Goal: Check status: Check status

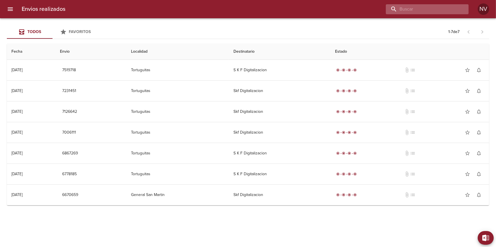
click at [439, 8] on input "buscar" at bounding box center [422, 9] width 73 height 10
click at [8, 10] on icon "menu" at bounding box center [10, 9] width 7 height 7
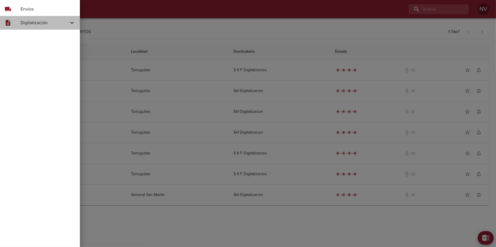
click at [60, 21] on span "Digitalización" at bounding box center [45, 22] width 48 height 7
click at [27, 57] on span "Skf Remitos" at bounding box center [46, 58] width 57 height 6
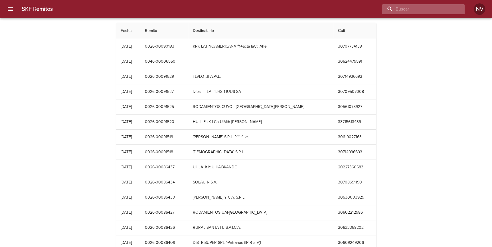
click at [426, 10] on input "buscar" at bounding box center [418, 9] width 73 height 10
type input "0026-00085137"
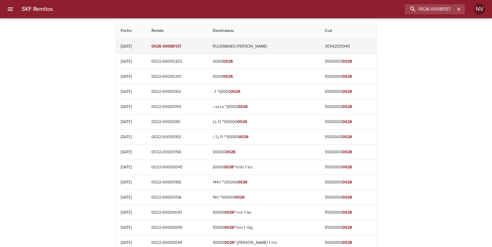
click at [245, 46] on td "RULEMANES [PERSON_NAME]" at bounding box center [264, 46] width 112 height 15
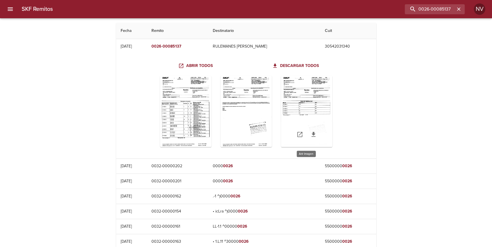
click at [303, 98] on div "Table digitalización - SKF Remitos" at bounding box center [306, 111] width 51 height 71
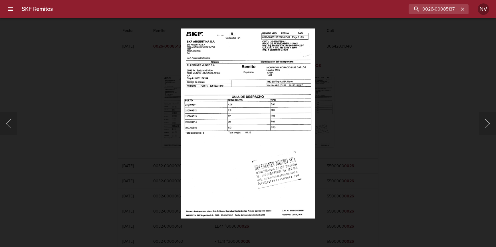
click at [461, 96] on div "Lightbox" at bounding box center [248, 123] width 496 height 247
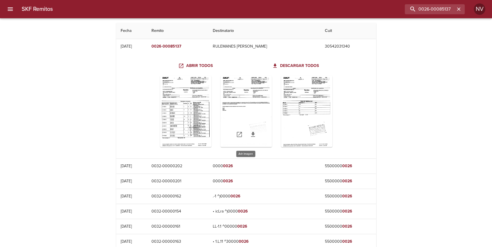
click at [246, 100] on div "Table digitalización - SKF Remitos" at bounding box center [246, 111] width 51 height 71
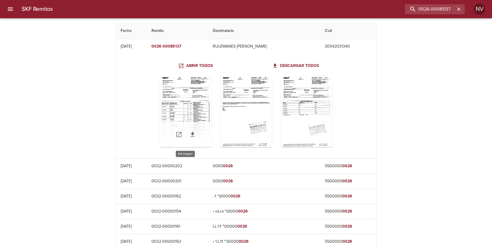
click at [194, 106] on div "Table digitalización - SKF Remitos" at bounding box center [185, 111] width 51 height 71
